Goal: Task Accomplishment & Management: Complete application form

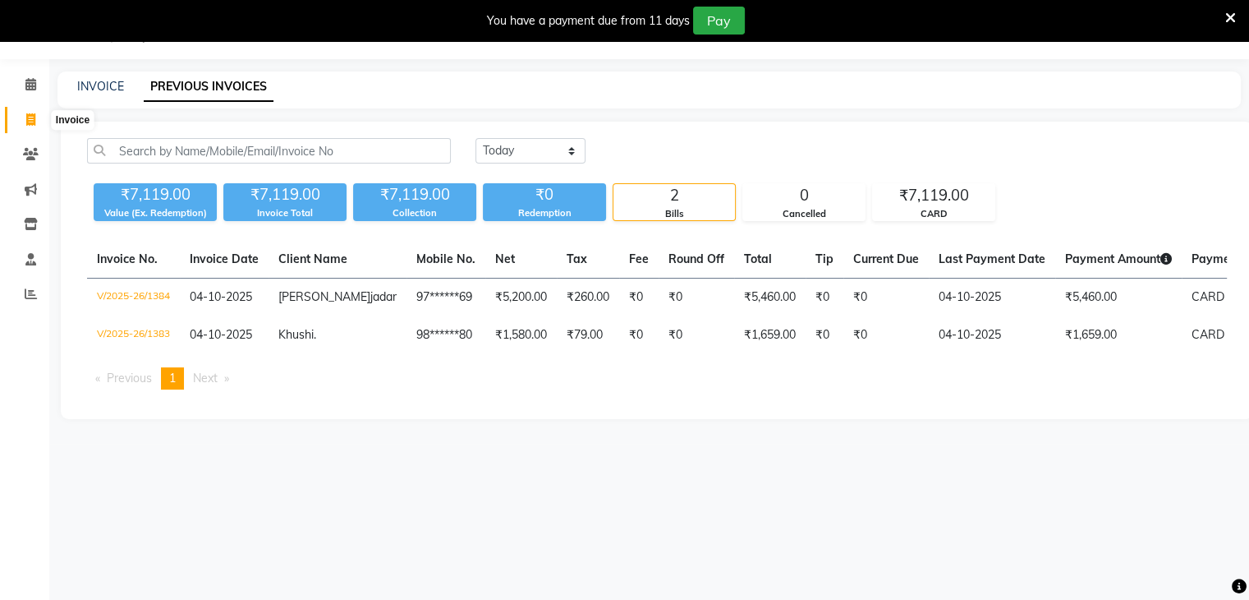
click at [26, 118] on icon at bounding box center [30, 119] width 9 height 12
select select "service"
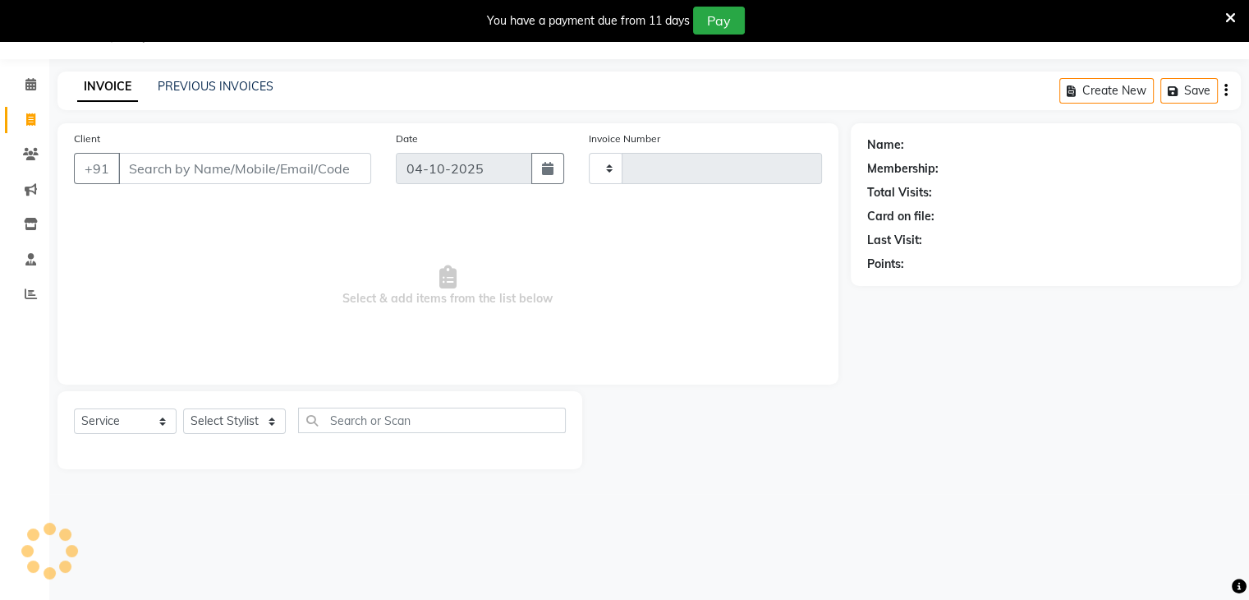
type input "1385"
select select "5619"
click at [132, 177] on input "Client" at bounding box center [244, 168] width 253 height 31
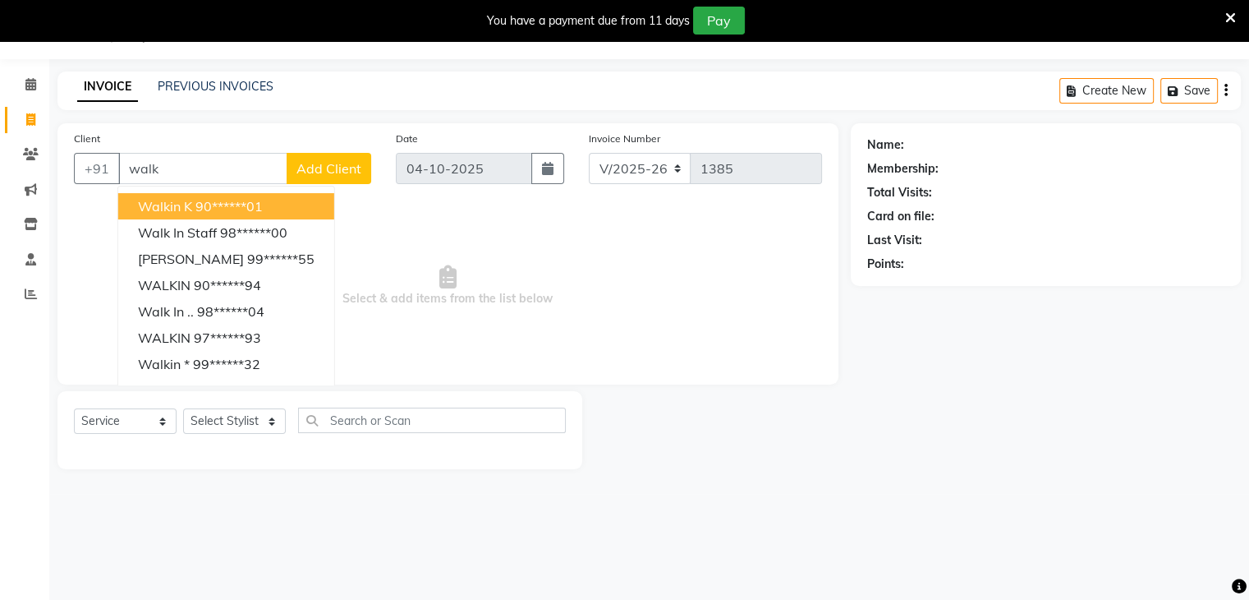
click at [210, 204] on ngb-highlight "90******01" at bounding box center [228, 206] width 67 height 16
type input "90******01"
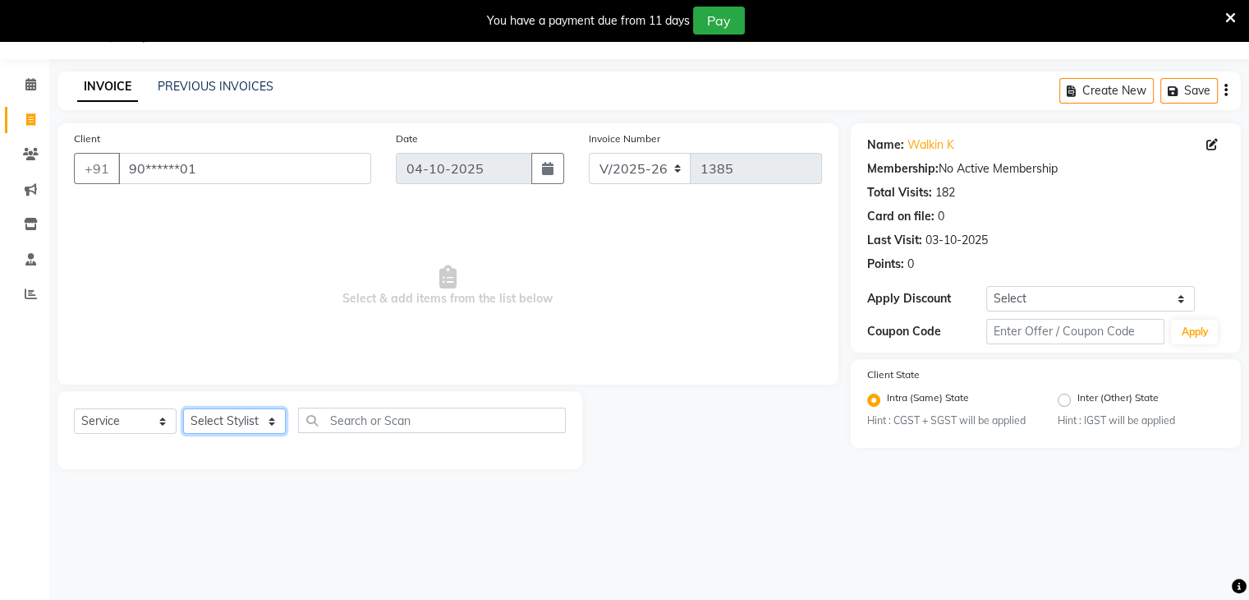
click at [269, 428] on select "Select Stylist Bharti Gurun [PERSON_NAME] [PERSON_NAME] Khar [PERSON_NAME] PAGA…" at bounding box center [234, 420] width 103 height 25
select select "38403"
click at [183, 409] on select "Select Stylist Bharti Gurun [PERSON_NAME] [PERSON_NAME] Khar [PERSON_NAME] PAGA…" at bounding box center [234, 420] width 103 height 25
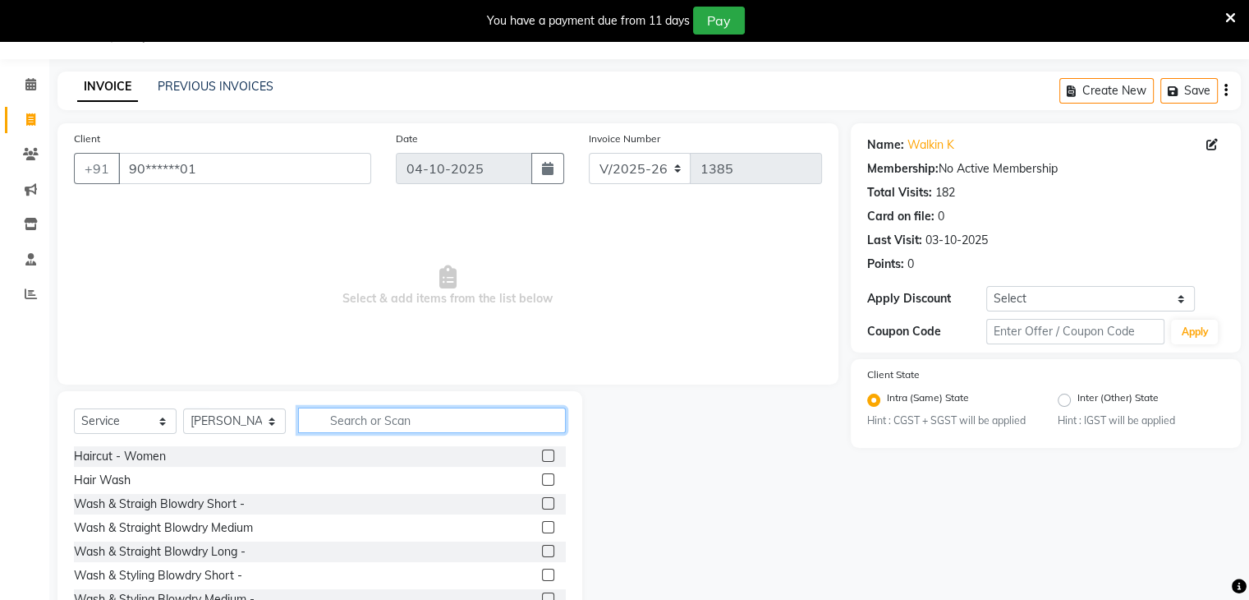
click at [342, 415] on input "text" at bounding box center [432, 419] width 268 height 25
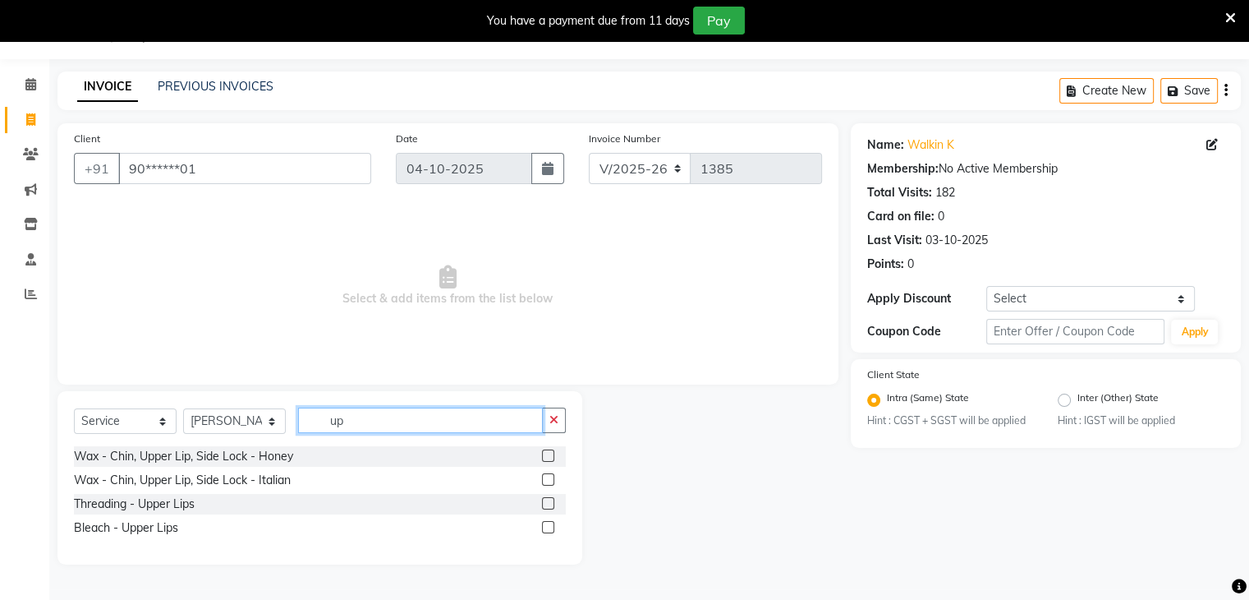
type input "u"
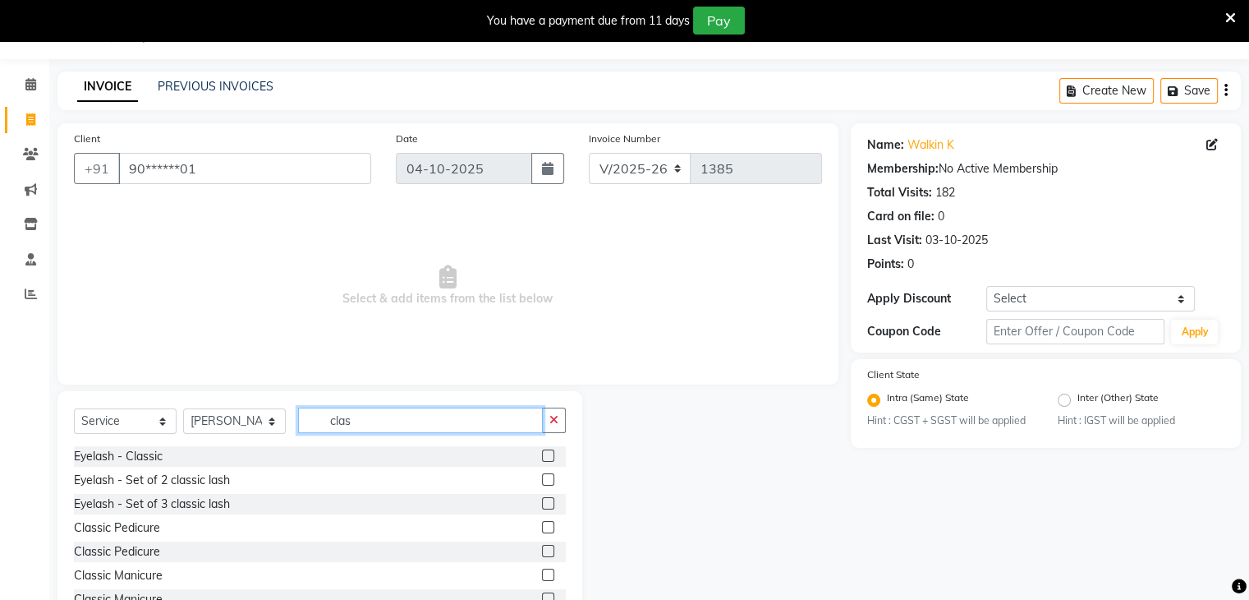
type input "clas"
click at [542, 527] on label at bounding box center [548, 527] width 12 height 12
click at [542, 527] on input "checkbox" at bounding box center [547, 527] width 11 height 11
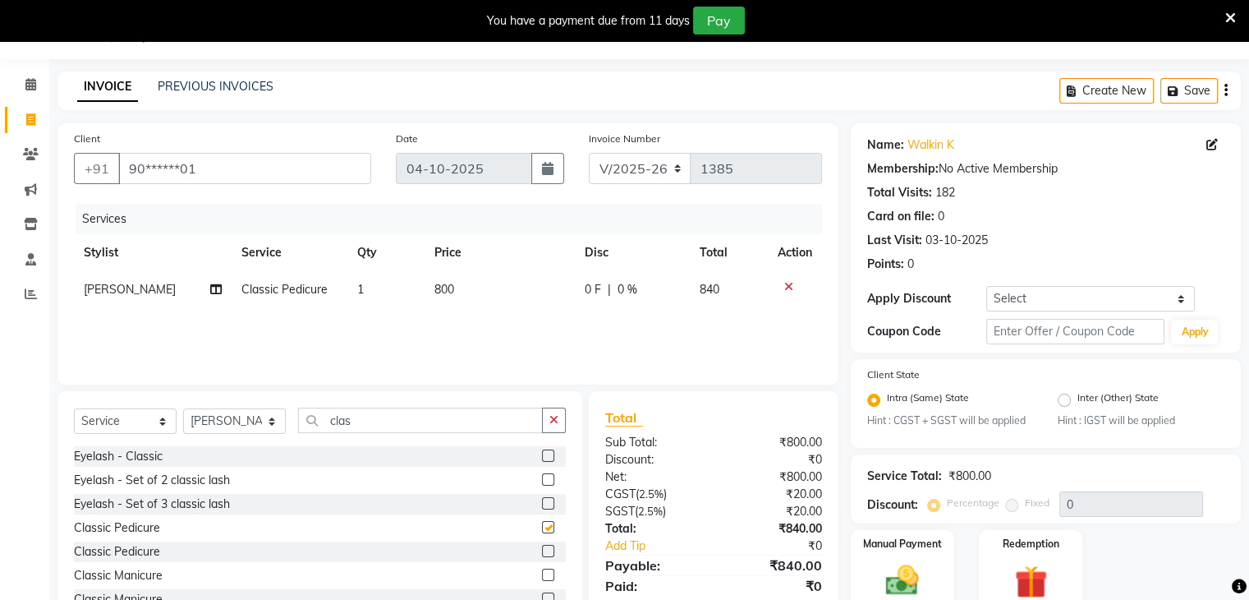
checkbox input "false"
click at [542, 554] on label at bounding box center [548, 550] width 12 height 12
click at [542, 554] on input "checkbox" at bounding box center [547, 551] width 11 height 11
checkbox input "false"
click at [789, 288] on icon at bounding box center [788, 286] width 9 height 11
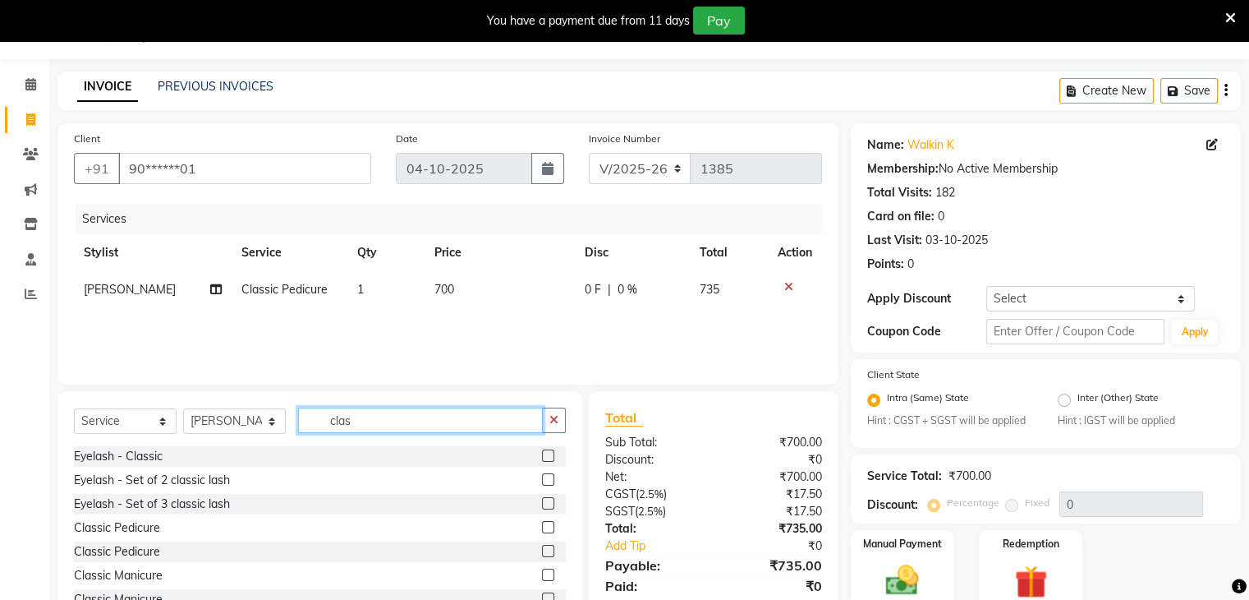
click at [399, 425] on input "clas" at bounding box center [420, 419] width 245 height 25
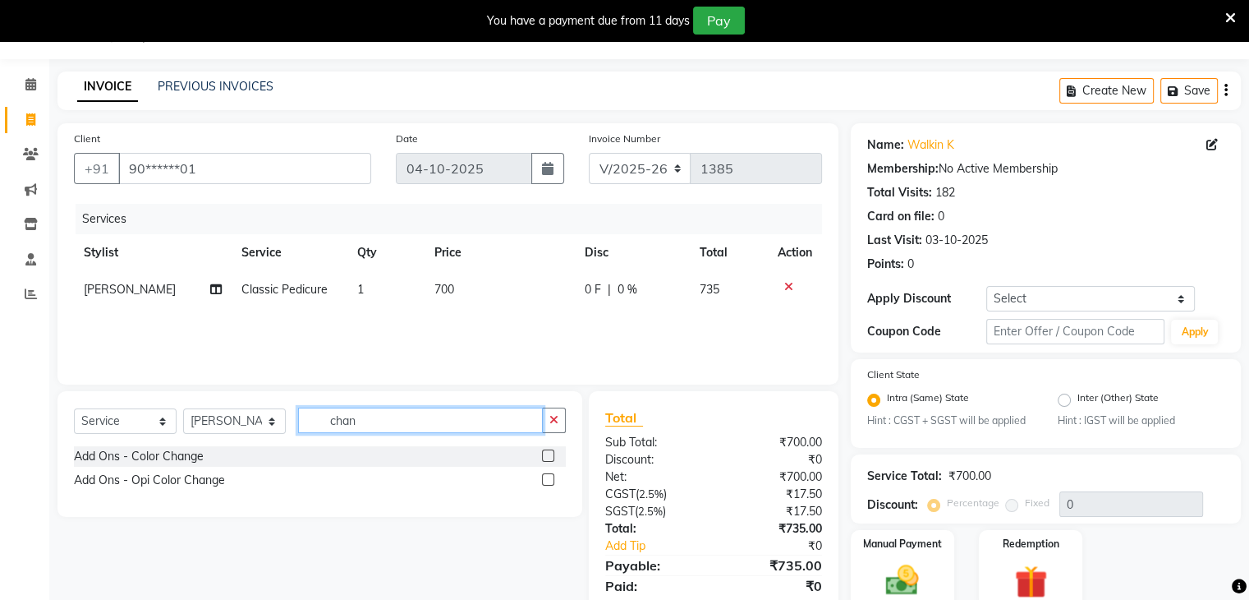
type input "chan"
click at [549, 480] on label at bounding box center [548, 479] width 12 height 12
click at [549, 480] on input "checkbox" at bounding box center [547, 480] width 11 height 11
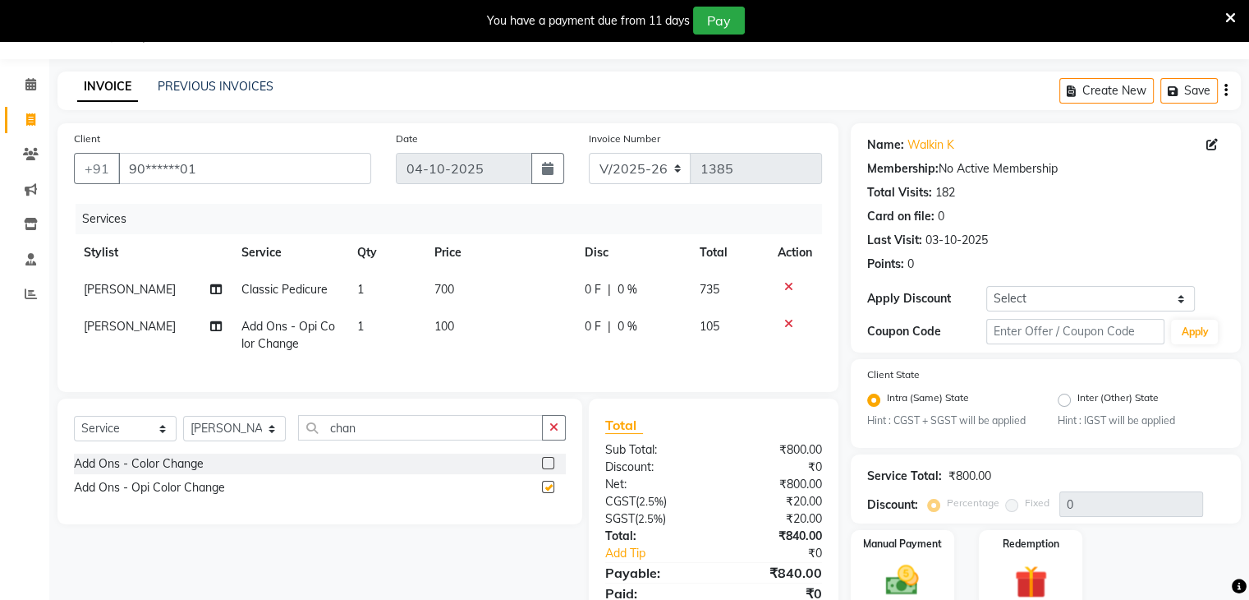
checkbox input "false"
click at [402, 439] on input "chan" at bounding box center [420, 427] width 245 height 25
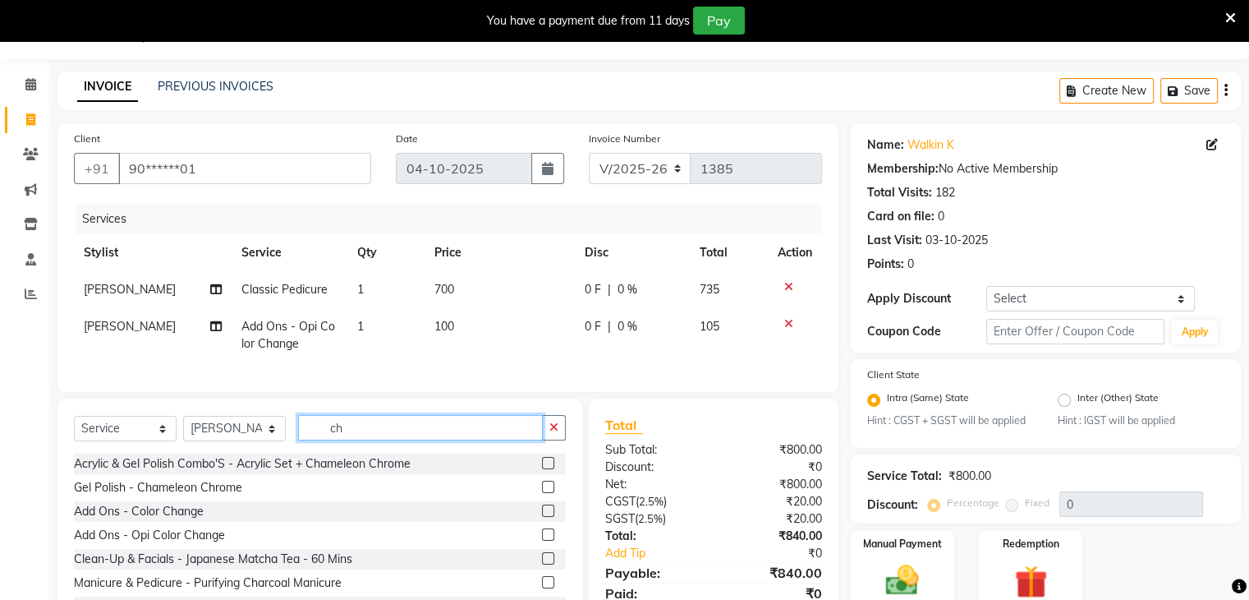
type input "c"
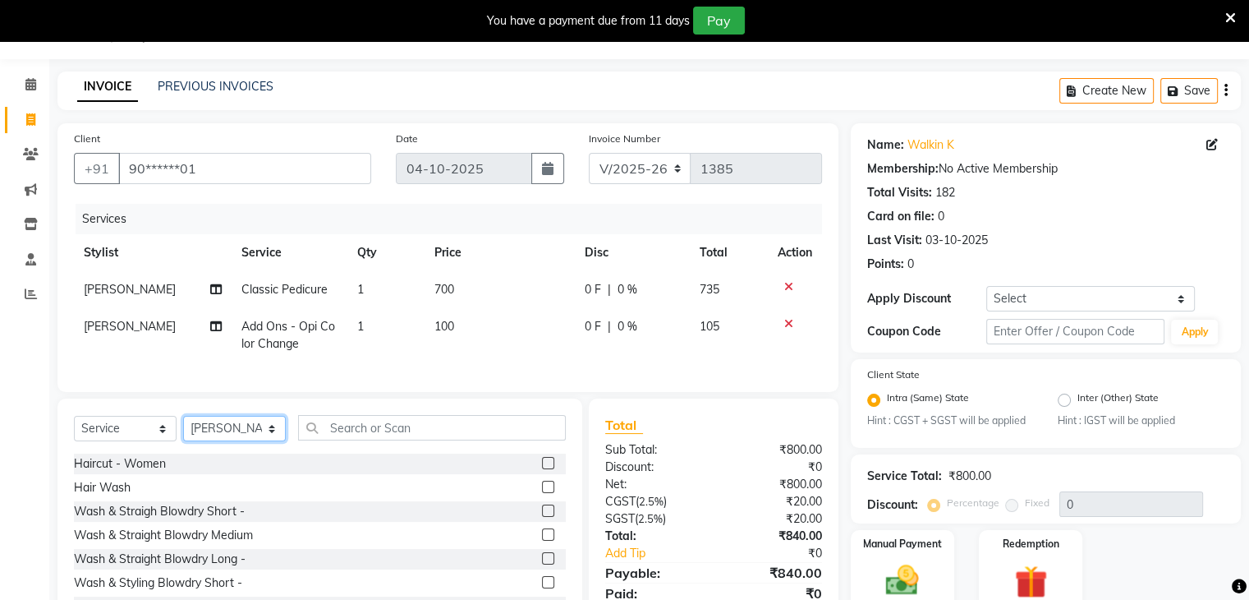
click at [273, 435] on select "Select Stylist Bharti Gurun [PERSON_NAME] [PERSON_NAME] Khar [PERSON_NAME] PAGA…" at bounding box center [234, 428] width 103 height 25
select select "38404"
click at [183, 429] on select "Select Stylist Bharti Gurun [PERSON_NAME] [PERSON_NAME] Khar [PERSON_NAME] PAGA…" at bounding box center [234, 428] width 103 height 25
click at [376, 440] on input "text" at bounding box center [432, 427] width 268 height 25
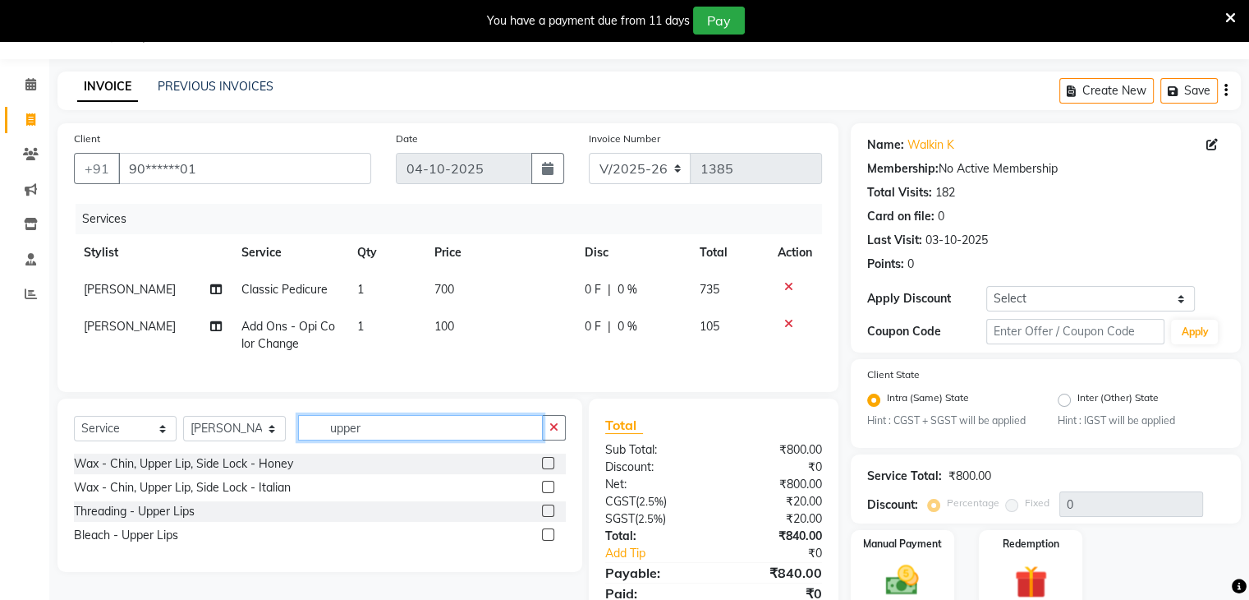
type input "upper"
click at [551, 540] on div at bounding box center [554, 535] width 24 height 21
click at [548, 517] on label at bounding box center [548, 510] width 12 height 12
click at [548, 517] on input "checkbox" at bounding box center [547, 511] width 11 height 11
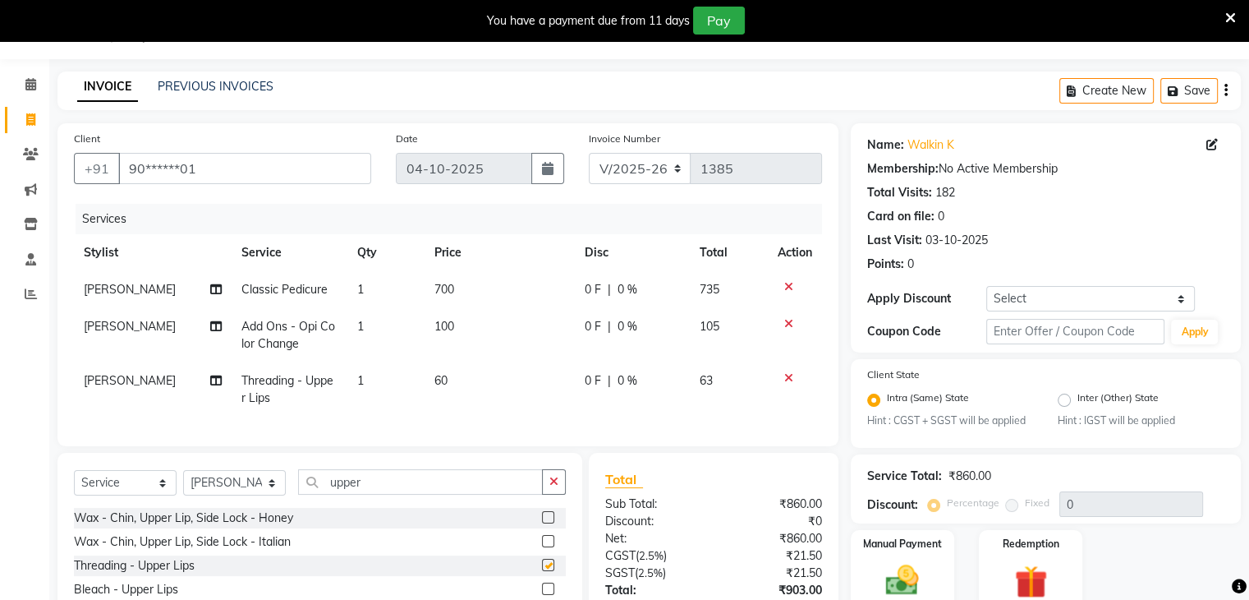
checkbox input "false"
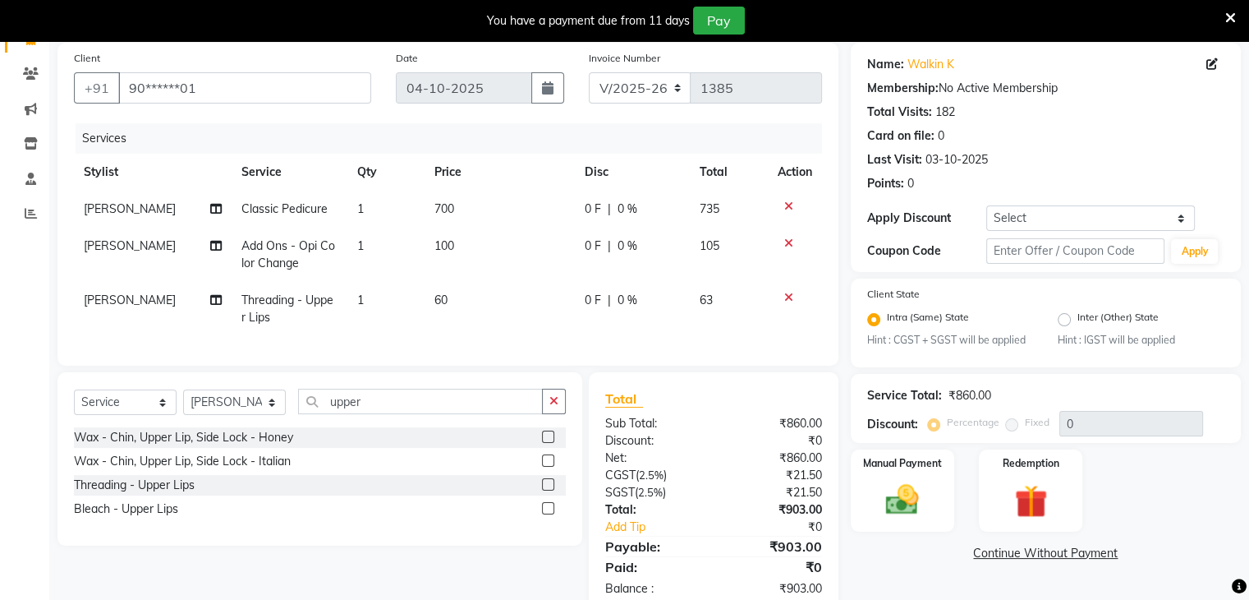
scroll to position [140, 0]
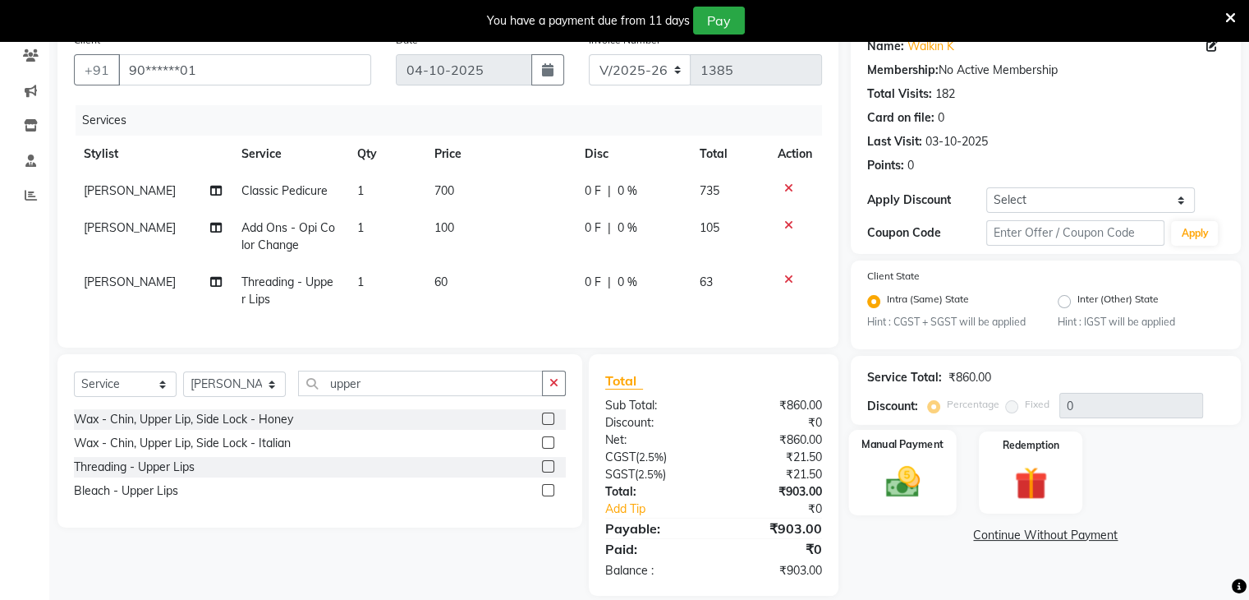
click at [926, 492] on img at bounding box center [902, 481] width 55 height 39
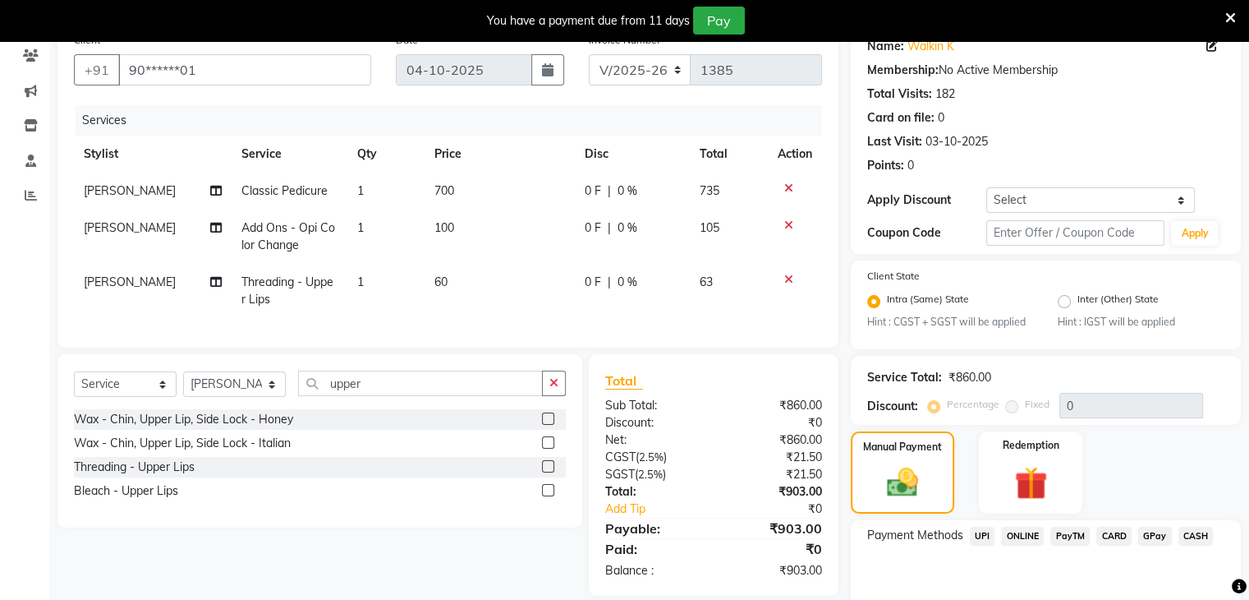
click at [1193, 535] on span "CASH" at bounding box center [1195, 535] width 35 height 19
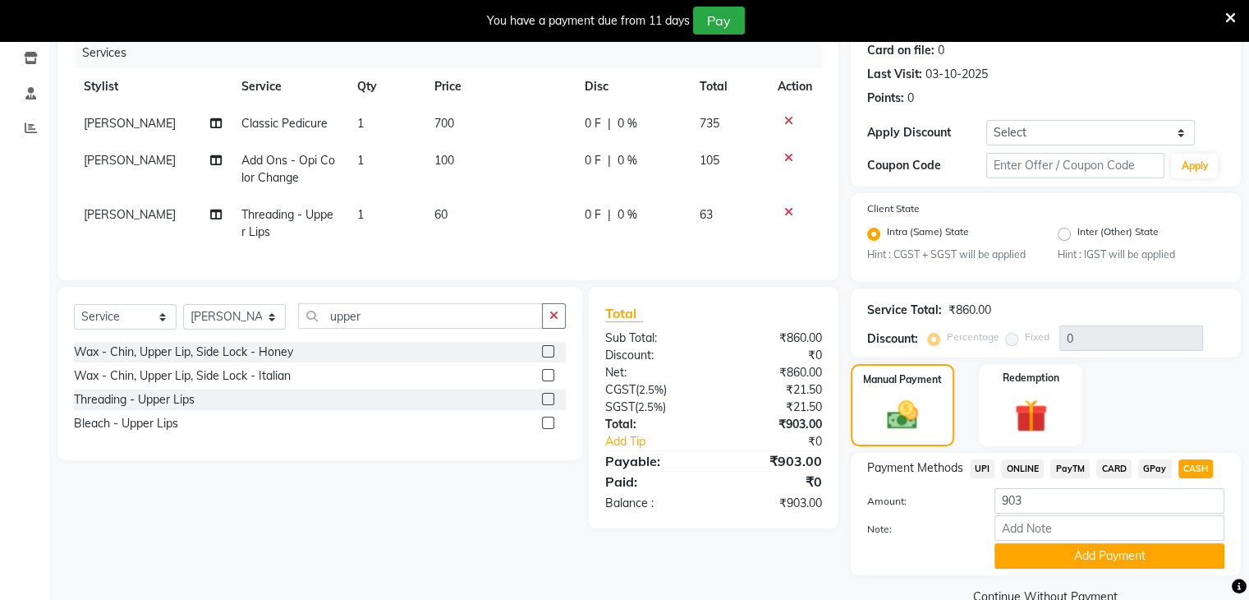
scroll to position [238, 0]
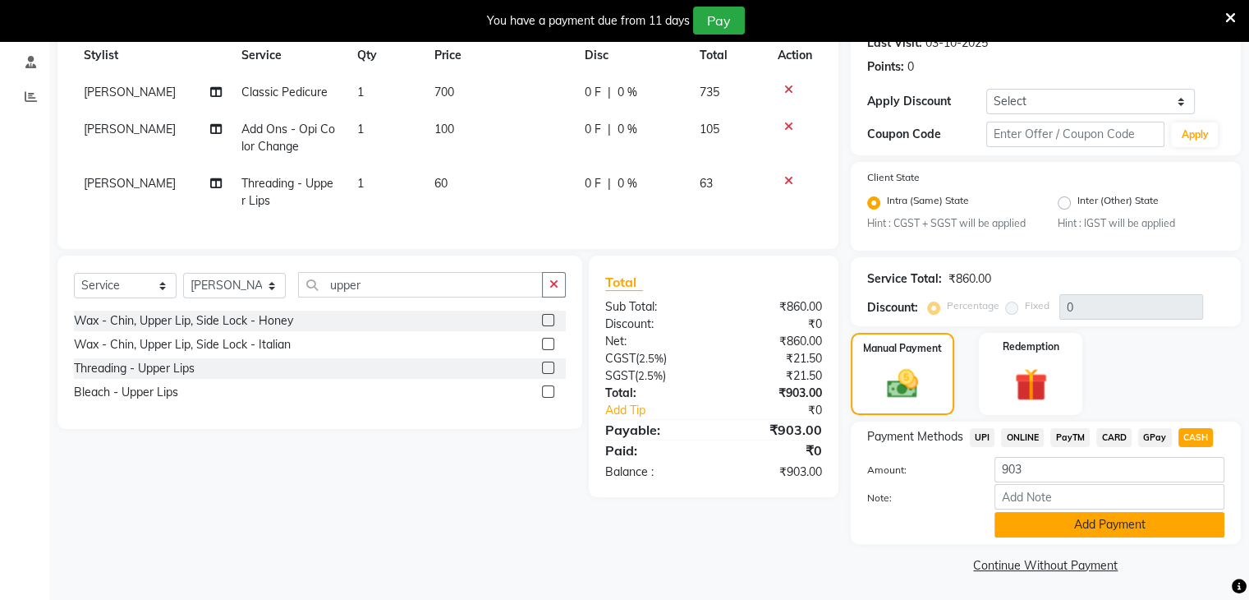
click at [1050, 531] on button "Add Payment" at bounding box center [1110, 524] width 230 height 25
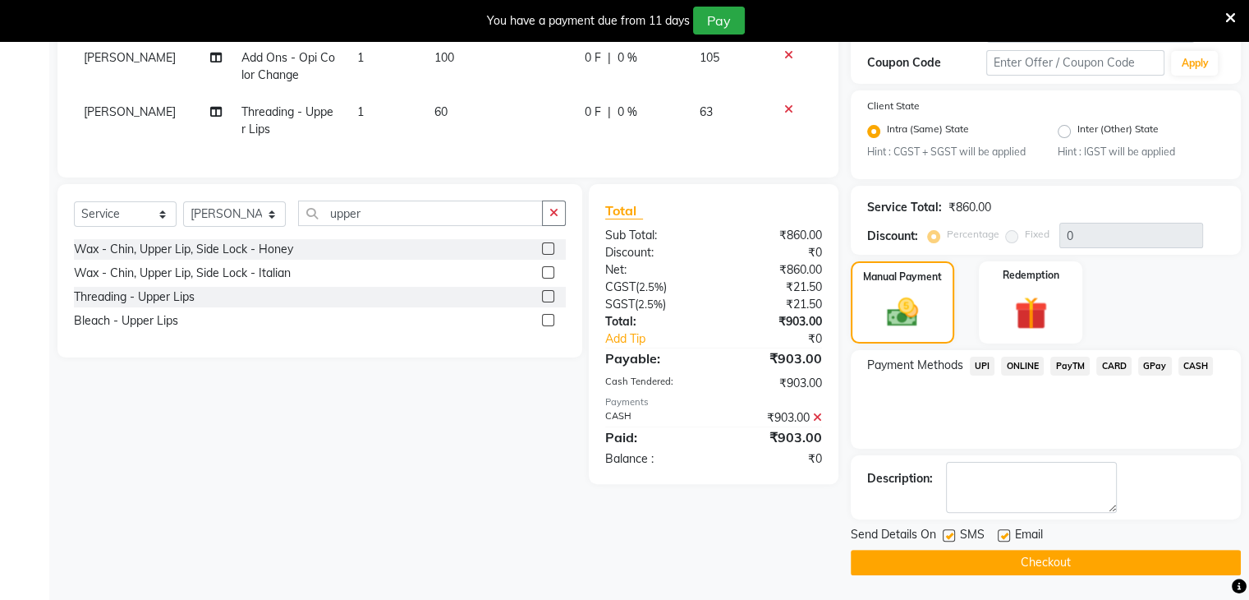
scroll to position [310, 0]
click at [1048, 565] on button "Checkout" at bounding box center [1046, 561] width 390 height 25
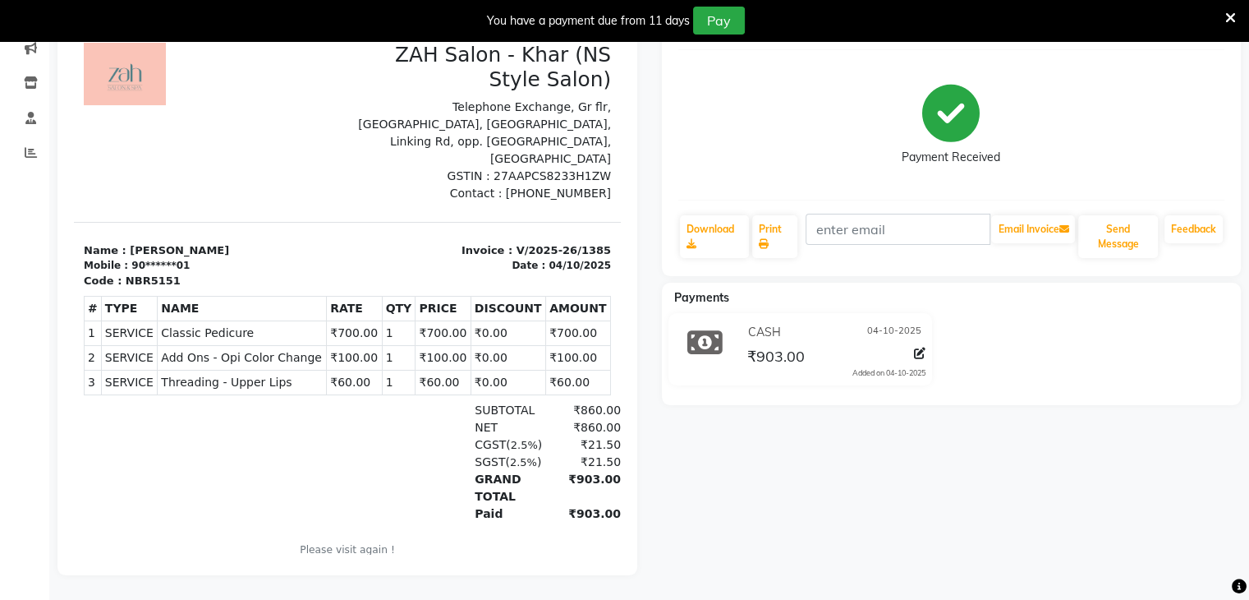
select select "service"
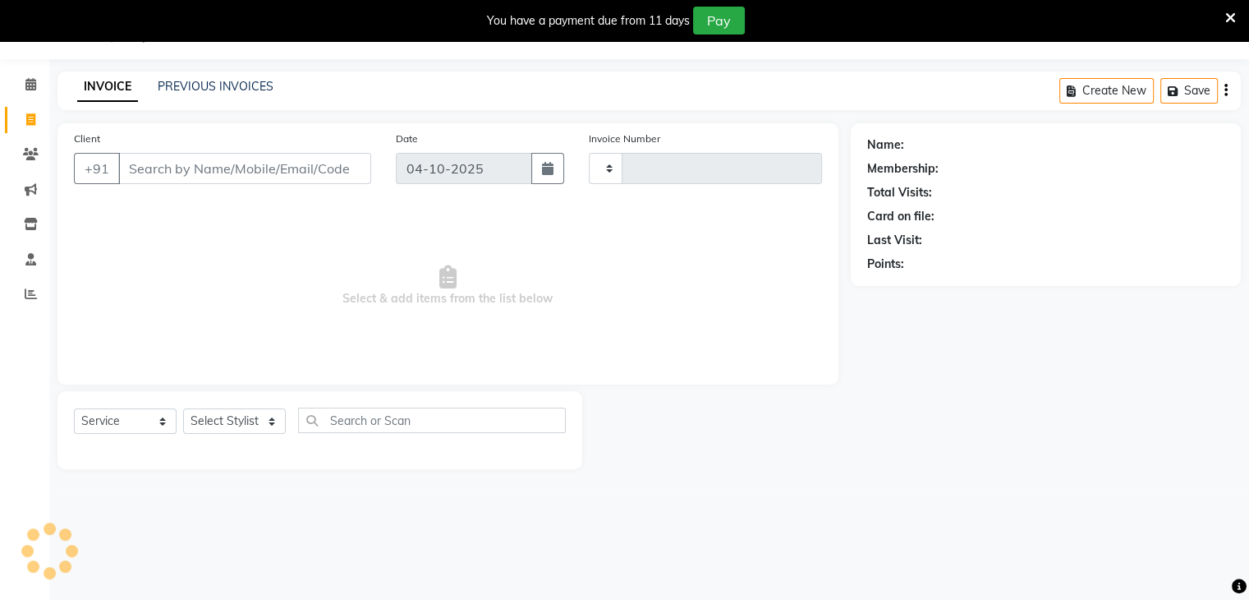
scroll to position [41, 0]
type input "1386"
select select "5619"
